Goal: Task Accomplishment & Management: Manage account settings

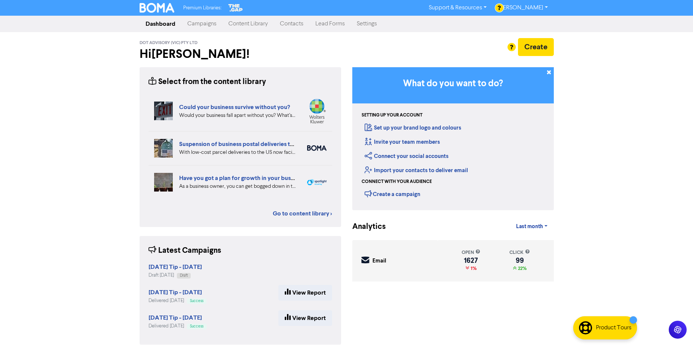
click at [293, 24] on link "Contacts" at bounding box center [291, 23] width 35 height 15
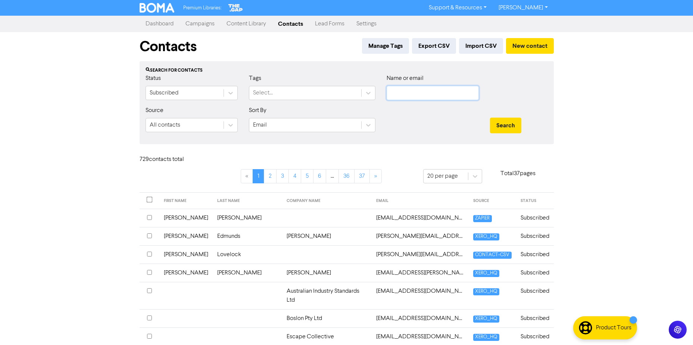
click at [403, 92] on input "text" at bounding box center [433, 93] width 92 height 14
type input "[PERSON_NAME]"
click at [506, 122] on button "Search" at bounding box center [505, 126] width 31 height 16
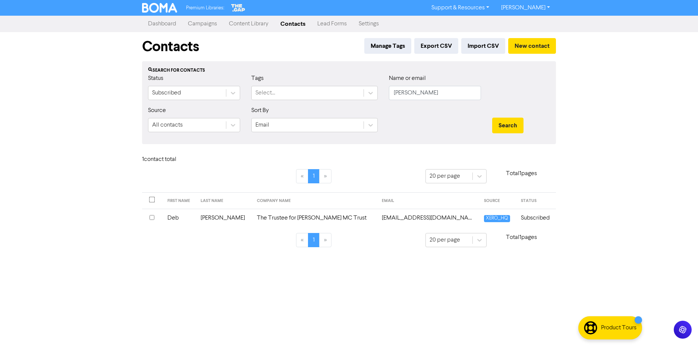
click at [300, 217] on td "The Trustee for [PERSON_NAME] MC Trust" at bounding box center [315, 218] width 125 height 18
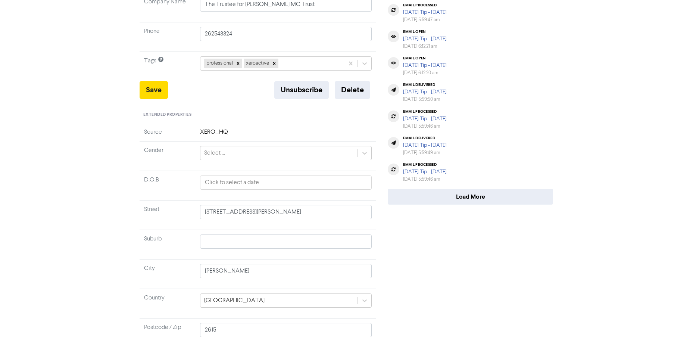
scroll to position [206, 0]
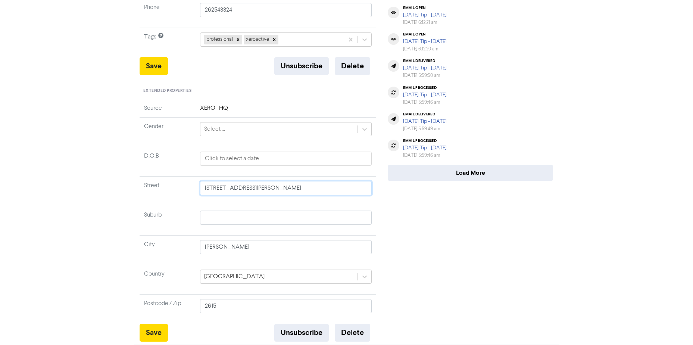
drag, startPoint x: 248, startPoint y: 188, endPoint x: 173, endPoint y: 185, distance: 74.7
click at [173, 185] on tr "Street 8 Holt Place" at bounding box center [258, 190] width 237 height 29
paste input "51 Kennedy Street Kingston ACT 2604"
type input "51 Kennedy Street Kingston ACT 2604"
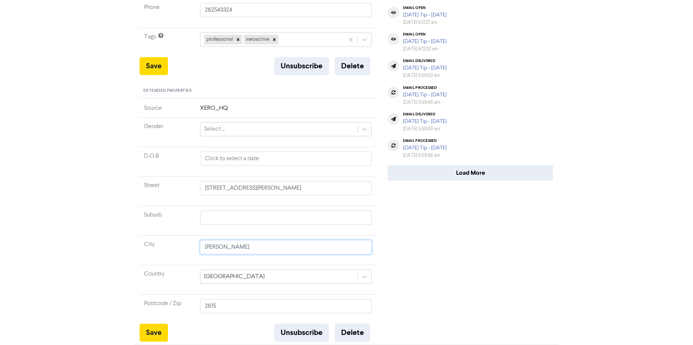
drag, startPoint x: 232, startPoint y: 246, endPoint x: 168, endPoint y: 244, distance: 64.2
click at [168, 244] on tr "City HOLT" at bounding box center [258, 249] width 237 height 29
type input "A"
type input "AC"
type input "ACT"
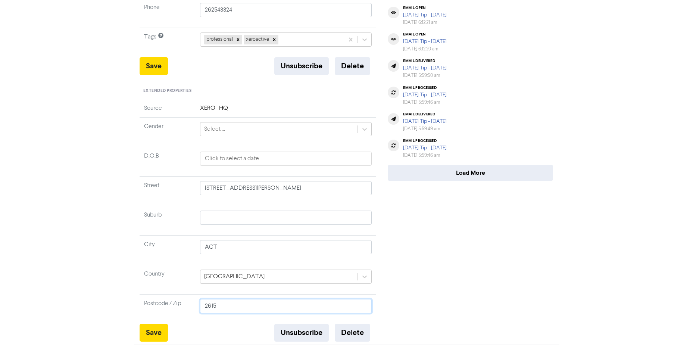
click at [220, 309] on input "2615" at bounding box center [286, 306] width 172 height 14
drag, startPoint x: 219, startPoint y: 307, endPoint x: 181, endPoint y: 299, distance: 39.5
click at [184, 304] on tr "Postcode / Zip 2615" at bounding box center [258, 308] width 237 height 29
type input "2"
type input "260"
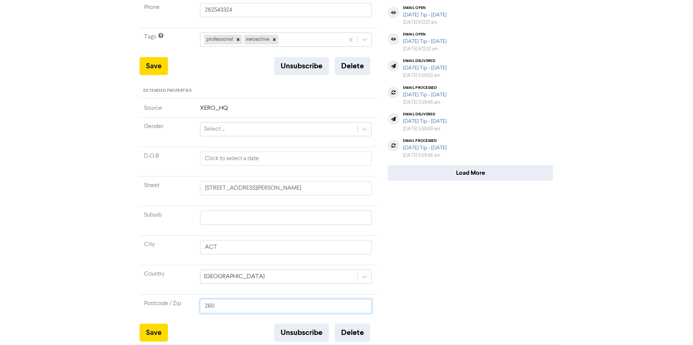
type input "2604"
click at [215, 215] on input "text" at bounding box center [286, 217] width 172 height 14
click at [213, 220] on input "Kinston" at bounding box center [286, 217] width 172 height 14
type input "Kingston"
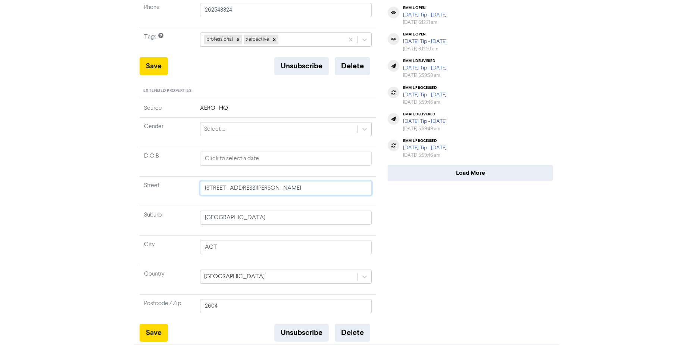
drag, startPoint x: 254, startPoint y: 188, endPoint x: 450, endPoint y: 195, distance: 196.7
click at [449, 195] on div "Standard Properties Email deb@acountingedge.com.au First Name Deb Last Name Wil…" at bounding box center [346, 109] width 425 height 465
type input "51 Kennedy Street"
click at [155, 328] on button "Save" at bounding box center [154, 332] width 28 height 18
click at [149, 330] on button "Save" at bounding box center [154, 332] width 28 height 18
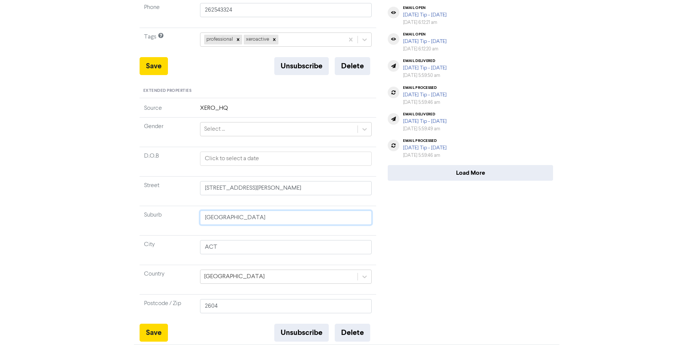
drag, startPoint x: 244, startPoint y: 216, endPoint x: 195, endPoint y: 213, distance: 49.8
click at [195, 213] on tr "Suburb Kingston" at bounding box center [258, 220] width 237 height 29
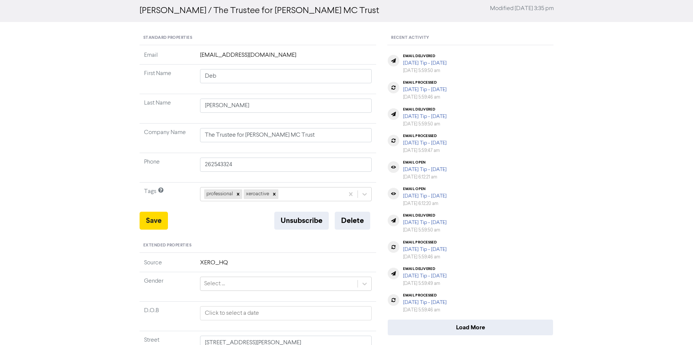
scroll to position [0, 0]
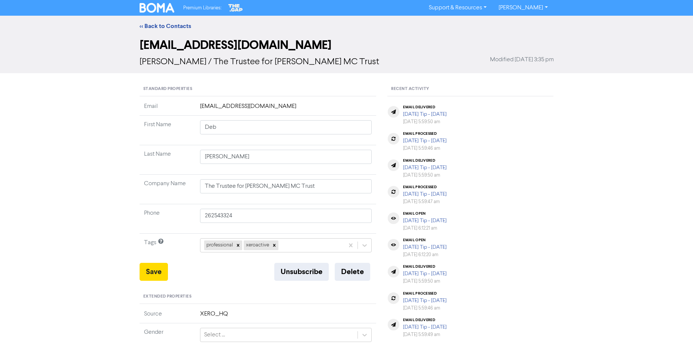
click at [157, 7] on img at bounding box center [157, 8] width 35 height 10
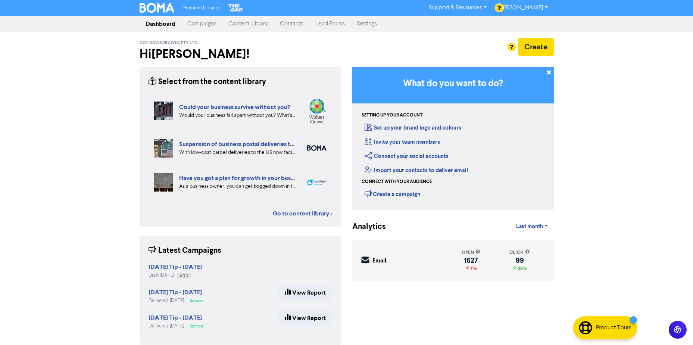
click at [293, 23] on link "Contacts" at bounding box center [291, 23] width 35 height 15
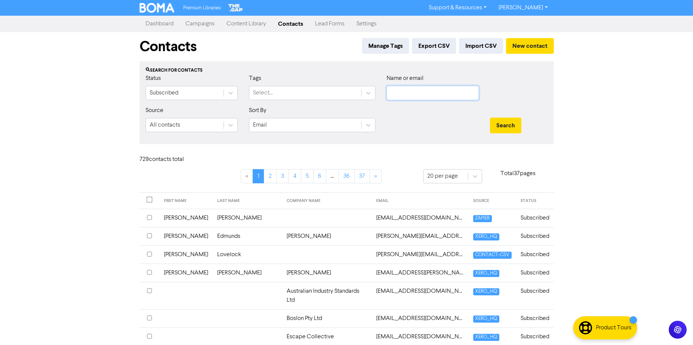
click at [429, 93] on input "text" at bounding box center [433, 93] width 92 height 14
type input "[PERSON_NAME]"
click at [505, 124] on button "Search" at bounding box center [505, 126] width 31 height 16
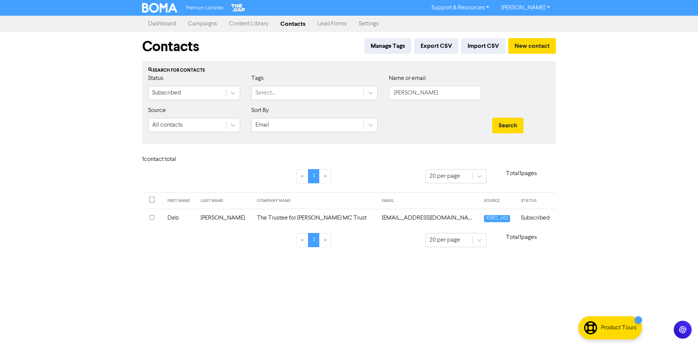
click at [207, 24] on link "Campaigns" at bounding box center [202, 23] width 41 height 15
